Goal: Find specific page/section: Find specific page/section

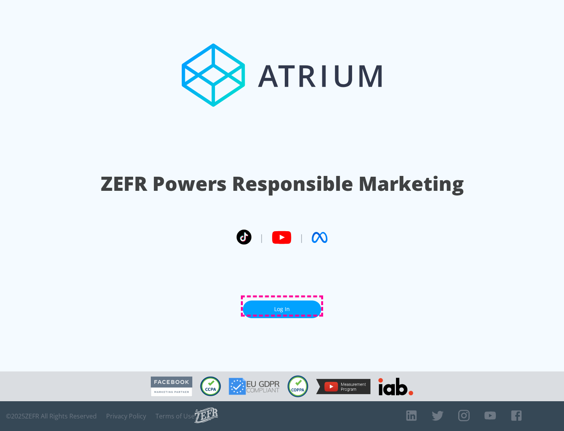
click at [282, 306] on link "Log In" at bounding box center [282, 310] width 78 height 18
